Goal: Information Seeking & Learning: Check status

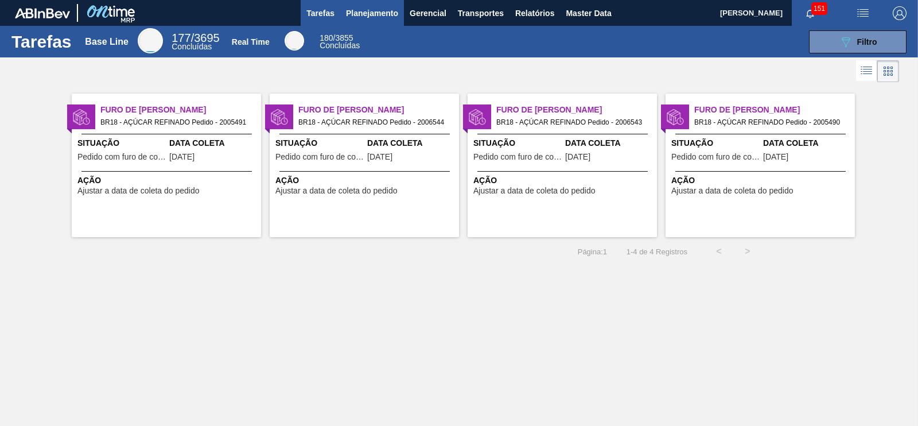
click at [364, 7] on span "Planejamento" at bounding box center [372, 13] width 52 height 14
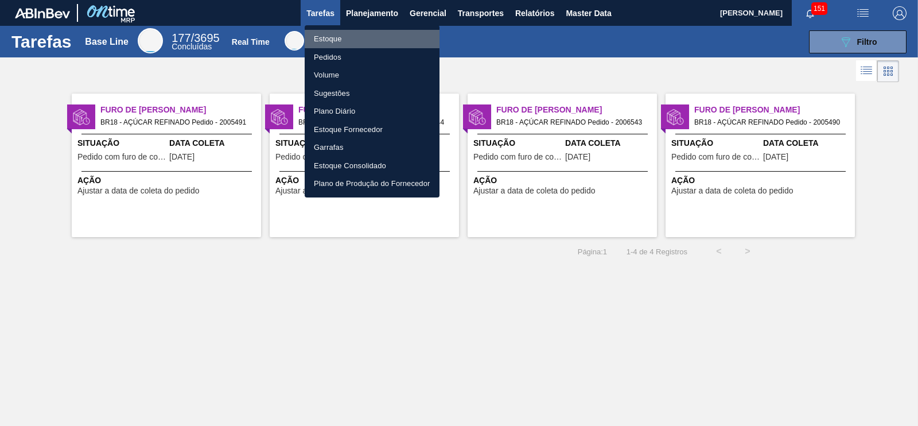
drag, startPoint x: 333, startPoint y: 44, endPoint x: 381, endPoint y: 46, distance: 48.8
click at [333, 44] on li "Estoque" at bounding box center [372, 39] width 135 height 18
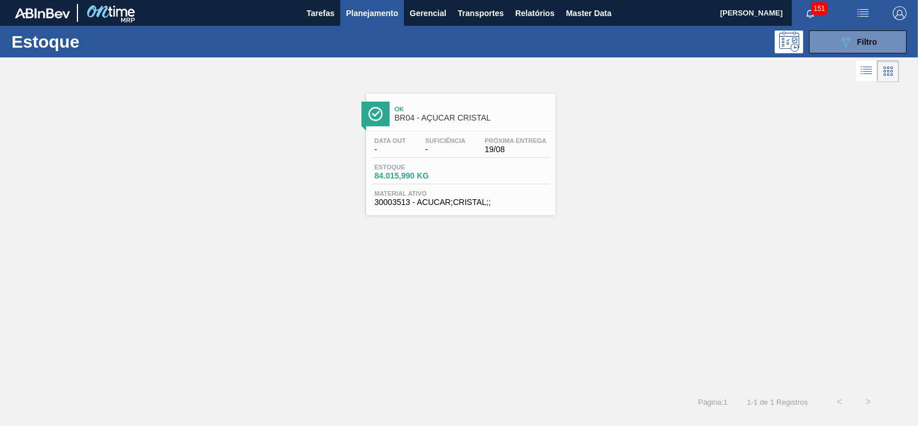
click at [814, 12] on span "151" at bounding box center [819, 8] width 16 height 13
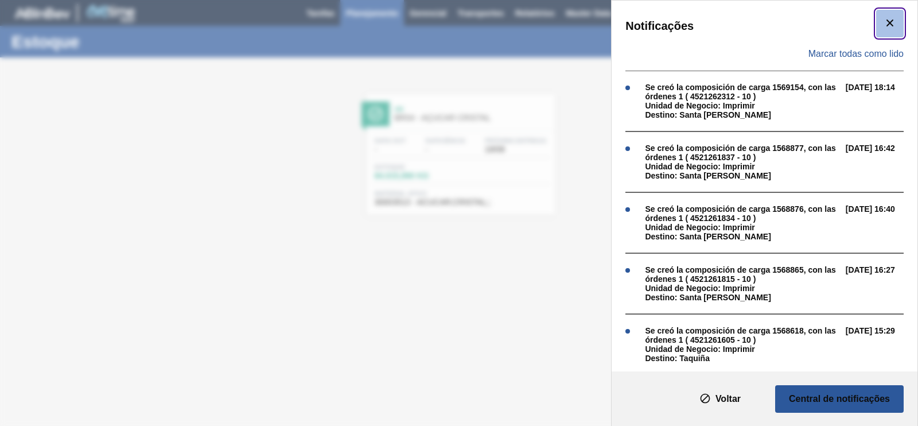
click at [890, 21] on icon "botão de ícone" at bounding box center [889, 23] width 7 height 7
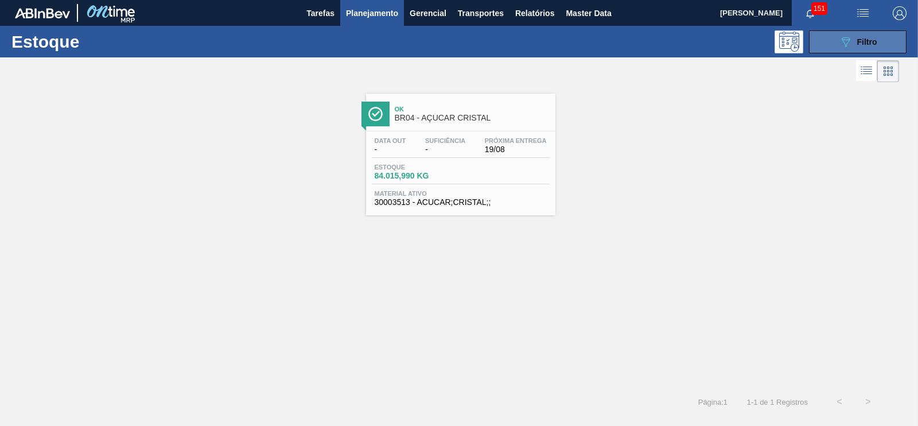
click at [870, 45] on span "Filtro" at bounding box center [867, 41] width 20 height 9
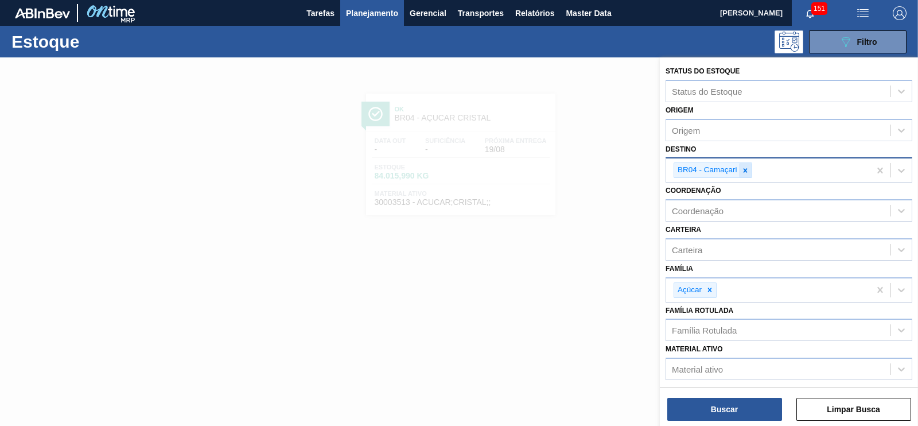
click at [741, 170] on icon at bounding box center [745, 170] width 8 height 8
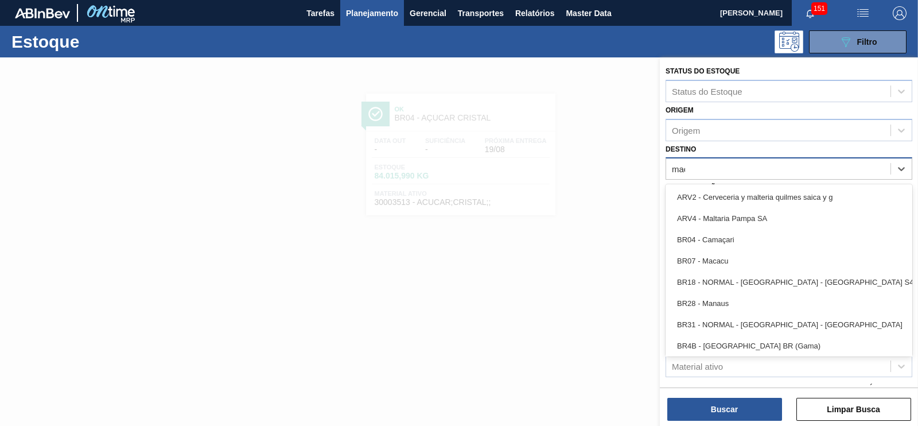
type input "maca"
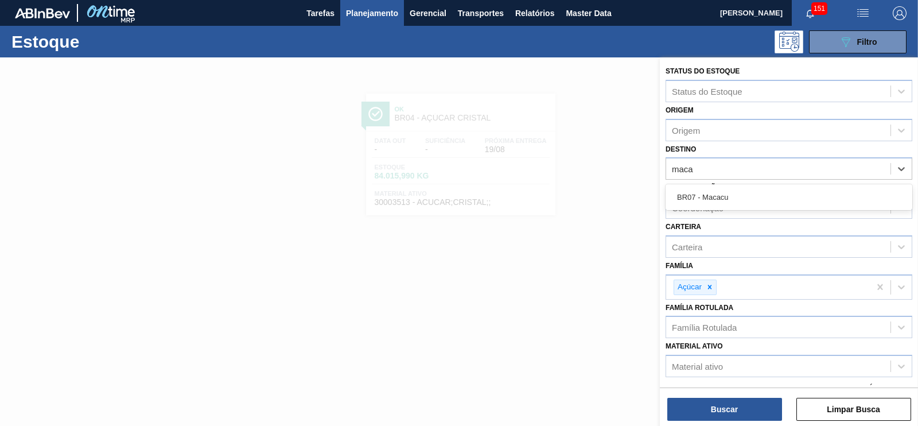
click at [738, 188] on div "BR07 - Macacu" at bounding box center [788, 196] width 247 height 21
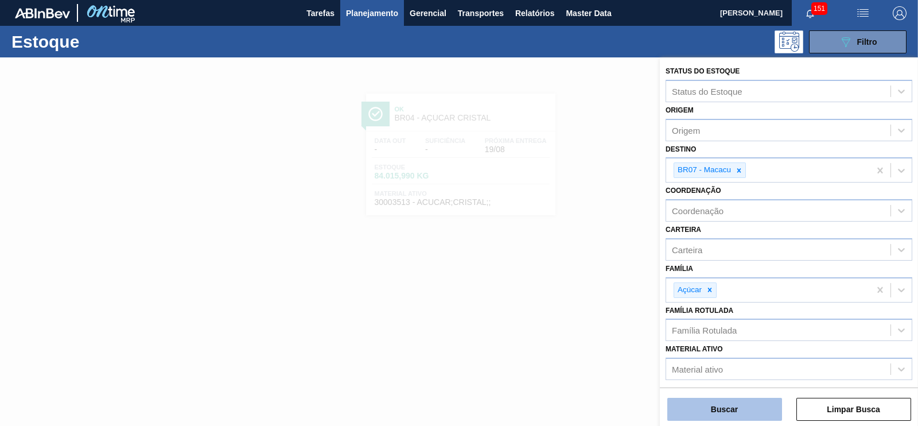
click at [718, 401] on button "Buscar" at bounding box center [724, 409] width 115 height 23
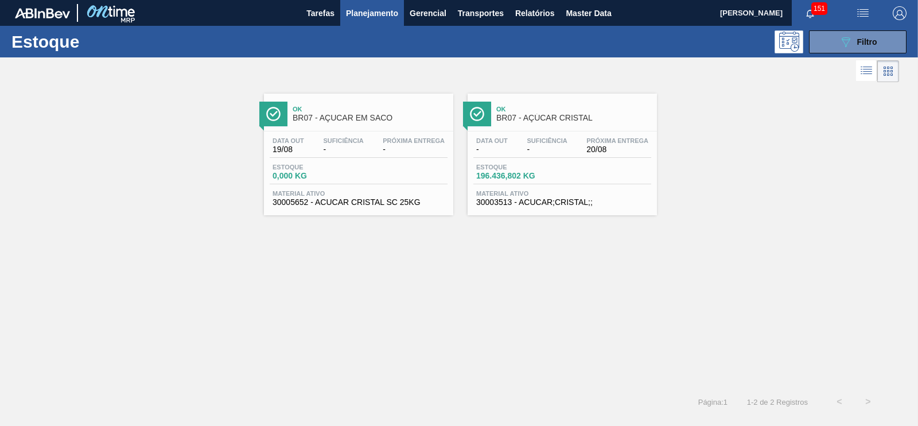
click at [555, 202] on span "30003513 - ACUCAR;CRISTAL;;" at bounding box center [562, 202] width 172 height 9
